Goal: Navigation & Orientation: Find specific page/section

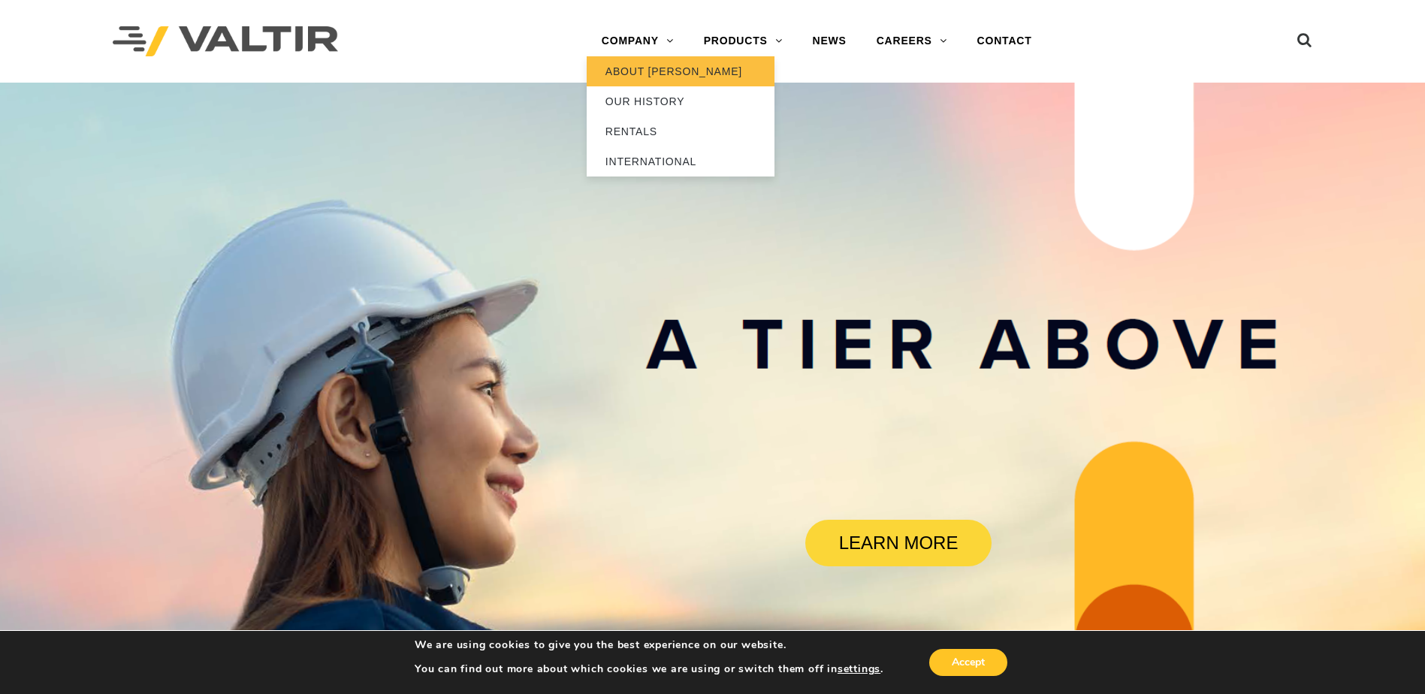
click at [636, 71] on link "ABOUT [PERSON_NAME]" at bounding box center [681, 71] width 188 height 30
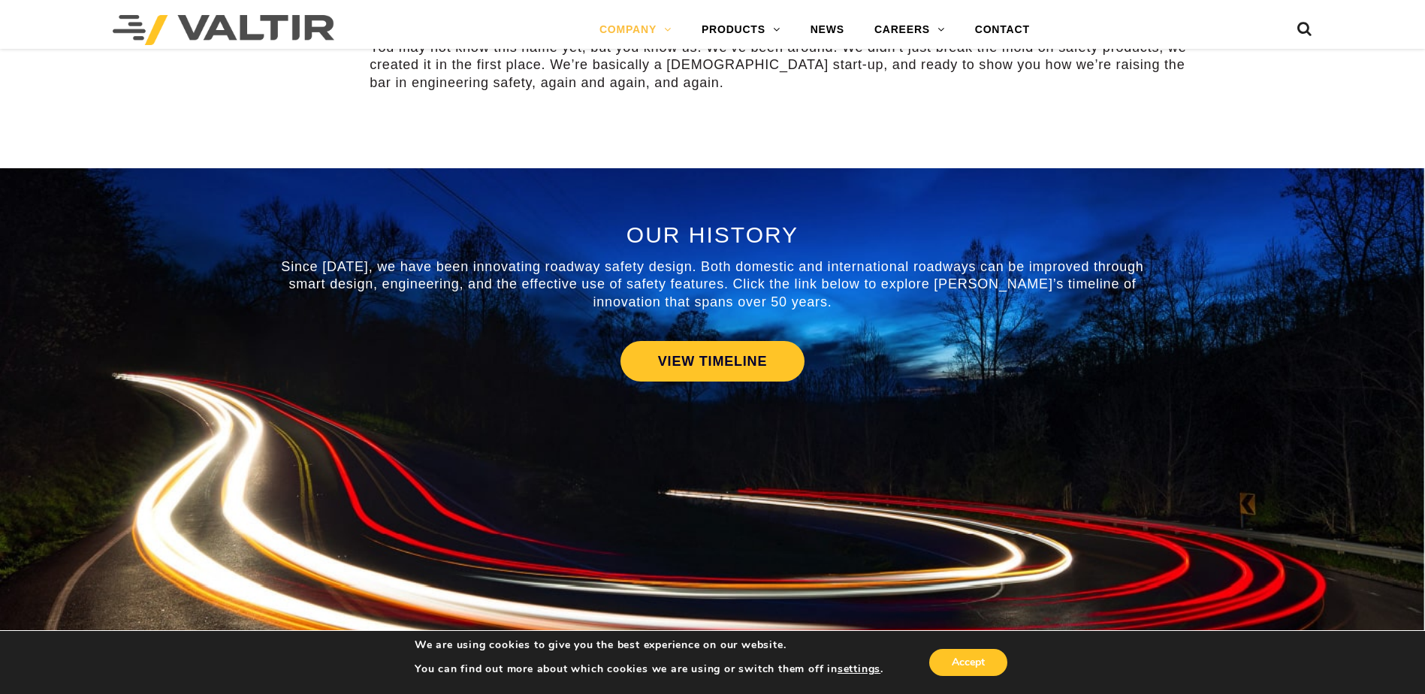
scroll to position [376, 0]
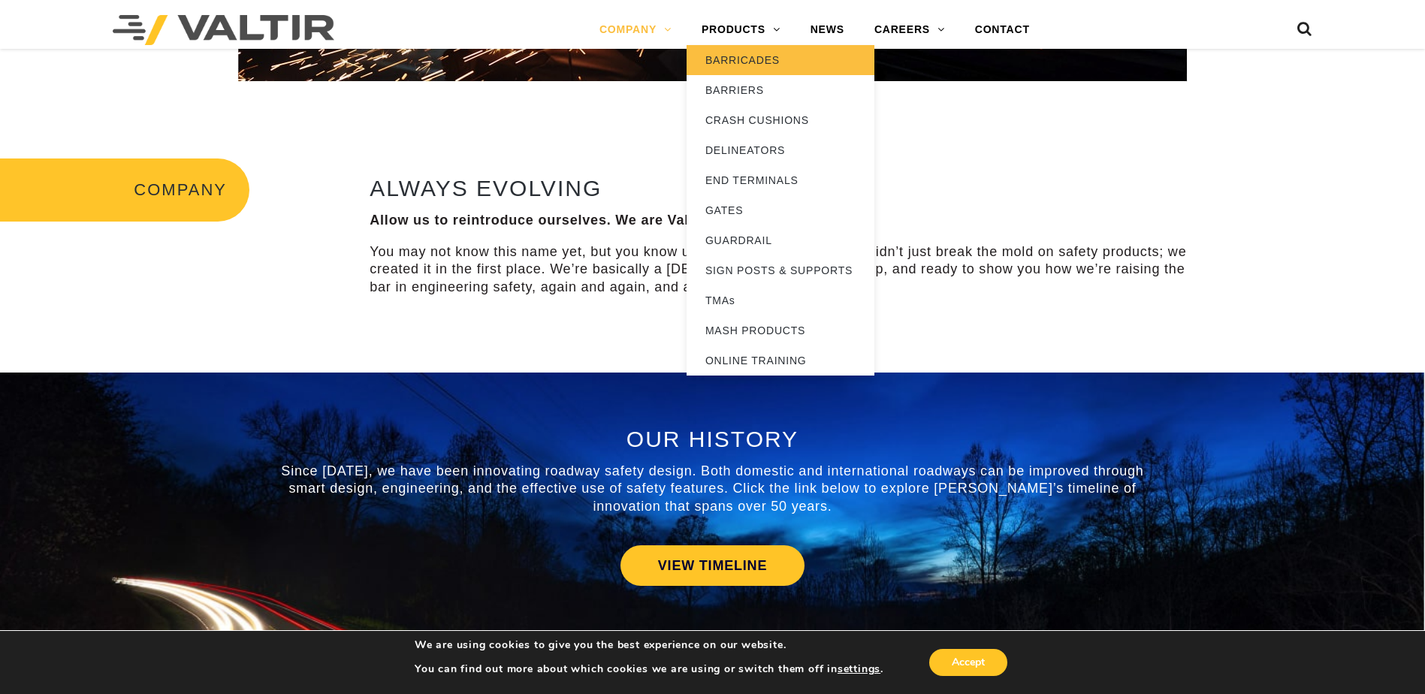
click at [735, 57] on link "BARRICADES" at bounding box center [780, 60] width 188 height 30
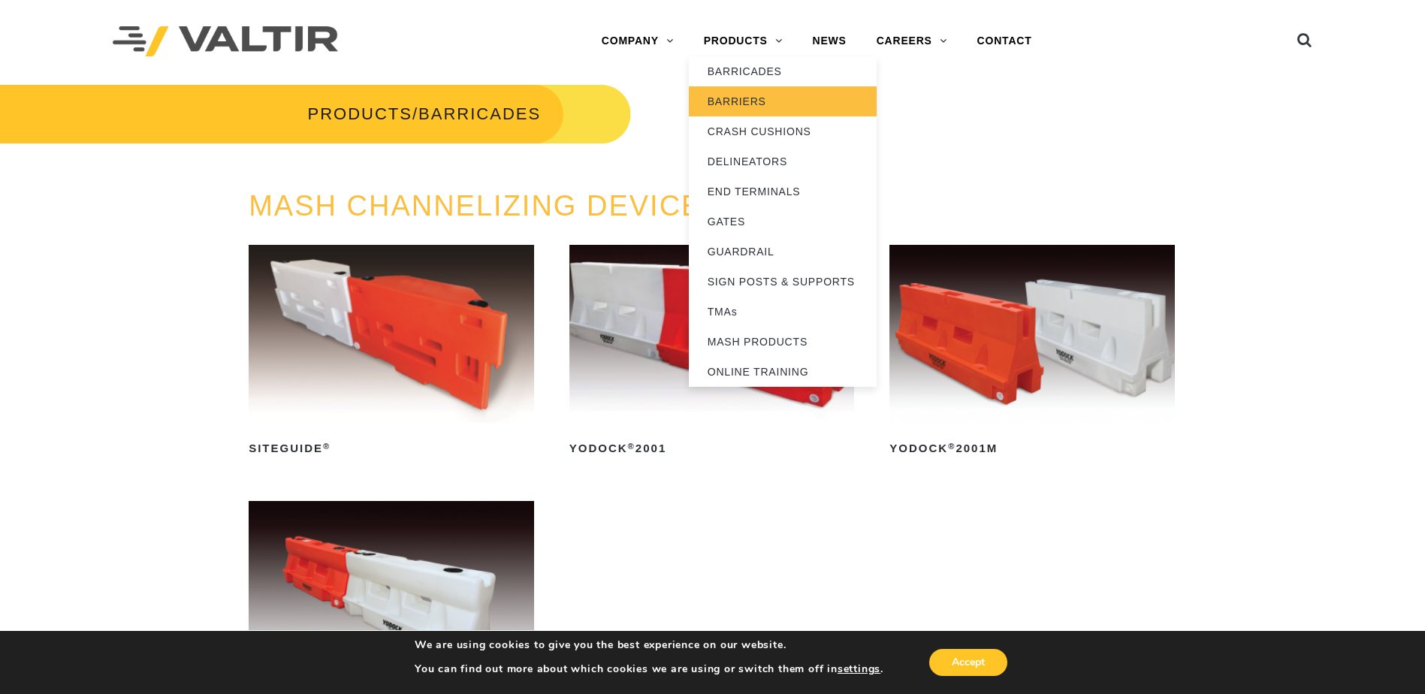
click at [741, 96] on link "BARRIERS" at bounding box center [783, 101] width 188 height 30
